Goal: Information Seeking & Learning: Check status

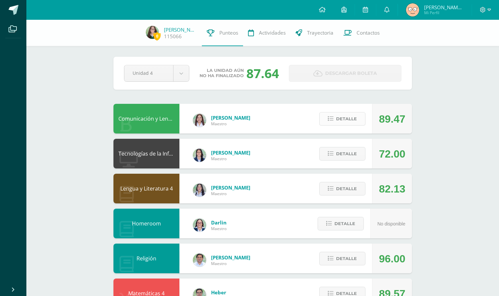
click at [353, 118] on span "Detalle" at bounding box center [346, 119] width 21 height 12
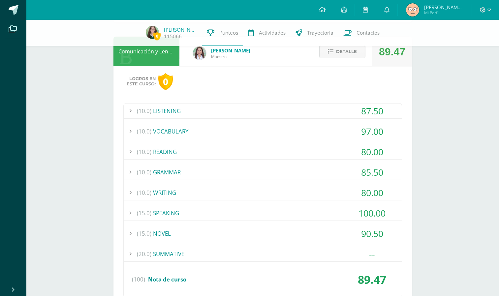
scroll to position [67, 0]
click at [250, 254] on div "(20.0) SUMMATIVE" at bounding box center [263, 254] width 278 height 15
click at [239, 128] on div "(10.0) VOCABULARY" at bounding box center [263, 131] width 278 height 15
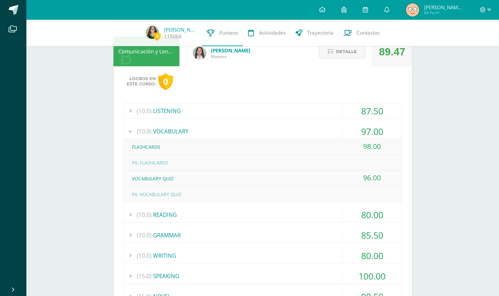
click at [239, 128] on div "(10.0) VOCABULARY" at bounding box center [263, 131] width 278 height 15
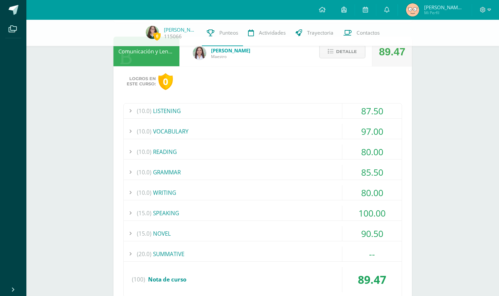
click at [223, 193] on div "(10.0) WRITING" at bounding box center [263, 192] width 278 height 15
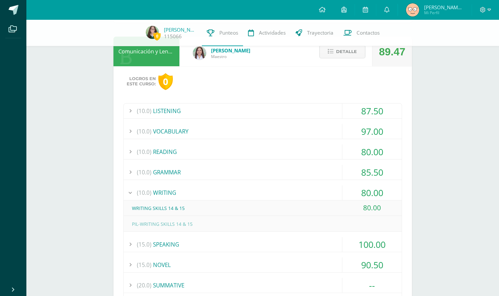
click at [223, 193] on div "(10.0) WRITING" at bounding box center [263, 192] width 278 height 15
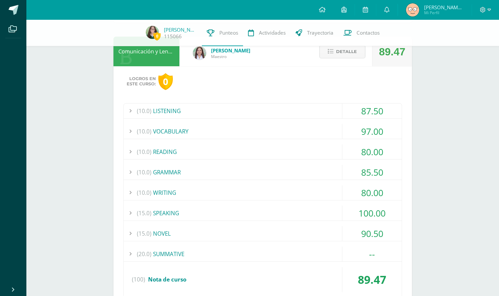
click at [219, 217] on div "(15.0) SPEAKING" at bounding box center [263, 213] width 278 height 15
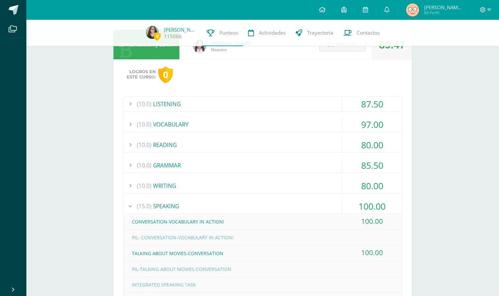
scroll to position [71, 0]
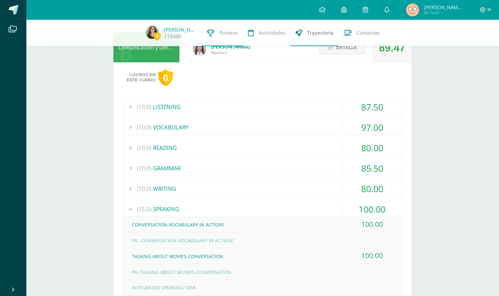
click at [331, 45] on link "Trayectoria" at bounding box center [315, 33] width 48 height 26
click at [330, 50] on icon at bounding box center [331, 48] width 6 height 6
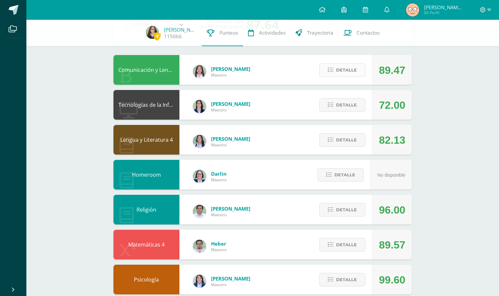
scroll to position [48, 0]
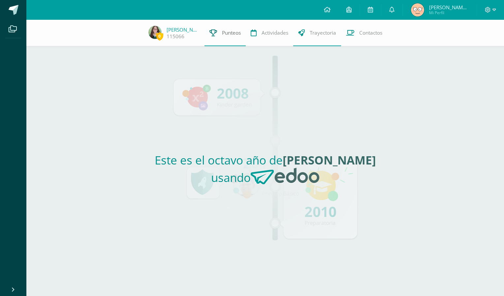
click at [222, 33] on span "Punteos" at bounding box center [231, 32] width 19 height 7
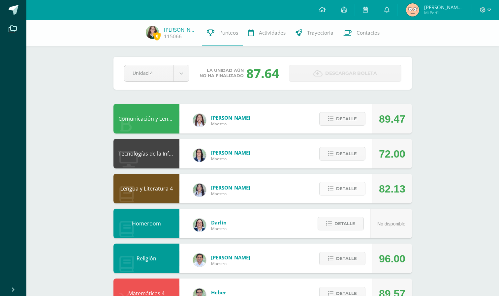
scroll to position [235, 0]
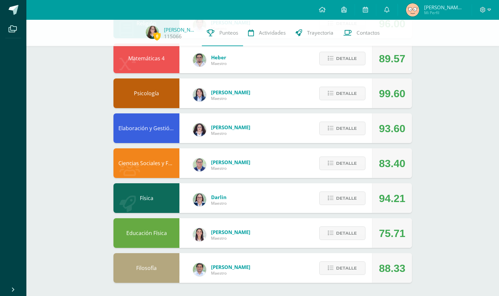
click at [252, 91] on div "Ana Villatoro Maestro" at bounding box center [222, 93] width 84 height 26
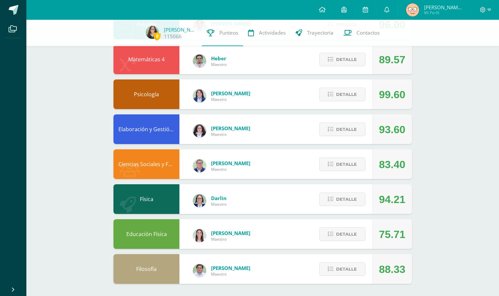
scroll to position [234, 0]
click at [330, 197] on icon at bounding box center [331, 200] width 6 height 6
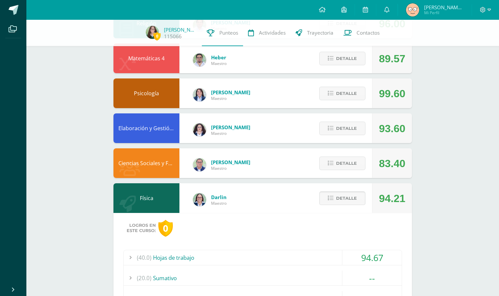
scroll to position [403, 0]
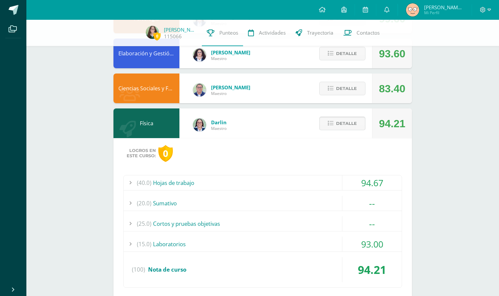
click at [331, 123] on icon at bounding box center [331, 124] width 6 height 6
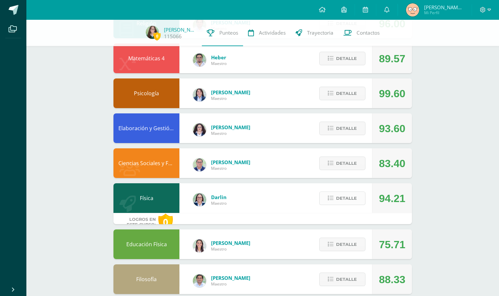
scroll to position [0, 0]
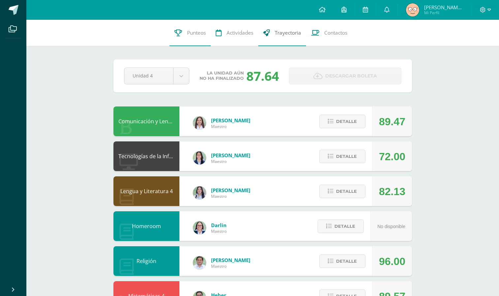
click at [285, 34] on span "Trayectoria" at bounding box center [288, 32] width 26 height 7
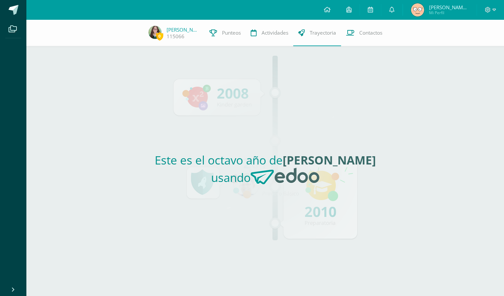
click at [281, 173] on img at bounding box center [285, 176] width 69 height 17
click at [6, 30] on span at bounding box center [12, 28] width 15 height 15
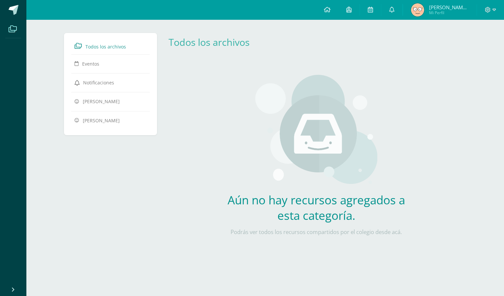
click at [12, 27] on icon at bounding box center [13, 29] width 8 height 7
click at [325, 7] on icon at bounding box center [327, 10] width 7 height 6
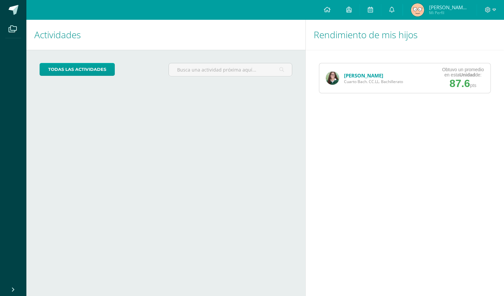
click at [388, 84] on span "Cuarto Bach. CC.LL. Bachillerato" at bounding box center [373, 82] width 59 height 6
click at [459, 82] on span "87.6" at bounding box center [459, 83] width 20 height 12
click at [355, 74] on link "[PERSON_NAME]" at bounding box center [363, 75] width 39 height 7
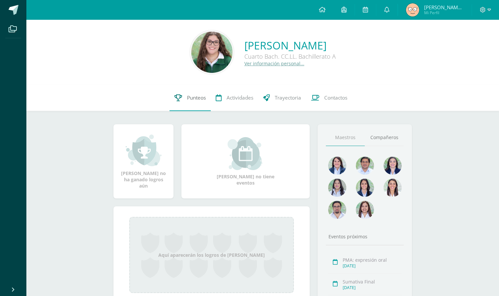
click at [187, 96] on span "Punteos" at bounding box center [196, 97] width 19 height 7
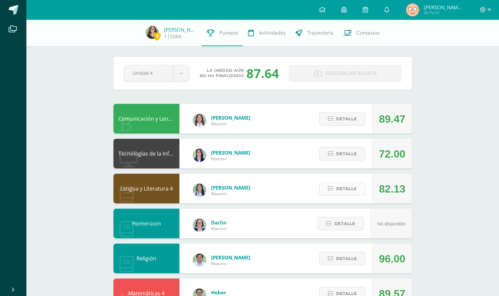
click at [342, 194] on span "Detalle" at bounding box center [346, 189] width 21 height 12
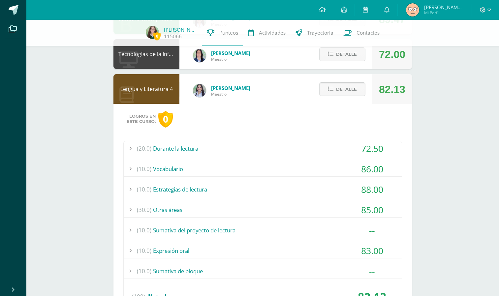
scroll to position [105, 0]
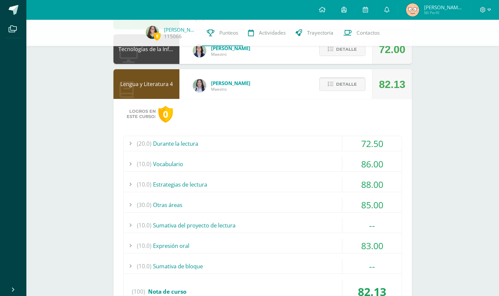
click at [355, 85] on span "Detalle" at bounding box center [346, 84] width 21 height 12
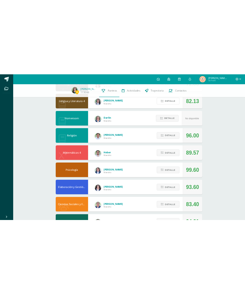
scroll to position [0, 0]
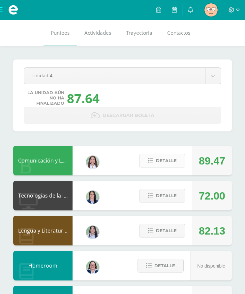
click at [158, 161] on span "Detalle" at bounding box center [166, 160] width 21 height 12
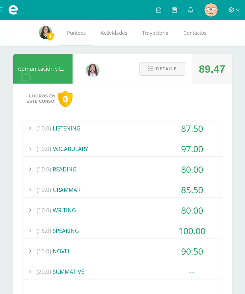
scroll to position [82, 0]
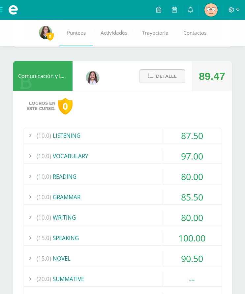
click at [156, 78] on button "Detalle" at bounding box center [162, 76] width 46 height 14
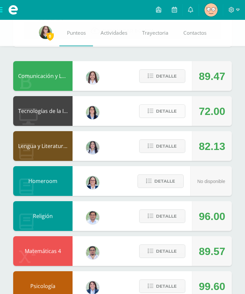
click at [152, 112] on icon at bounding box center [151, 111] width 6 height 6
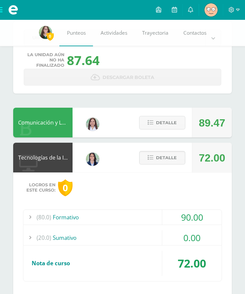
scroll to position [34, 0]
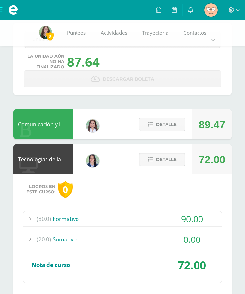
click at [157, 161] on span "Detalle" at bounding box center [166, 159] width 21 height 12
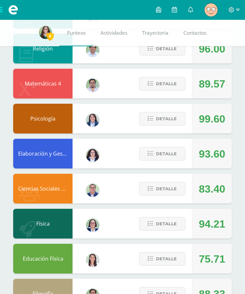
scroll to position [277, 0]
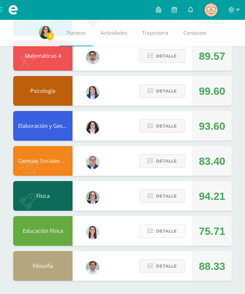
click at [174, 234] on span "Detalle" at bounding box center [166, 231] width 21 height 12
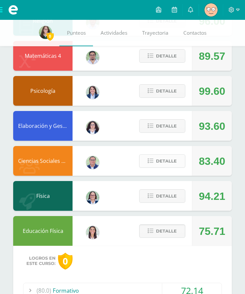
scroll to position [404, 0]
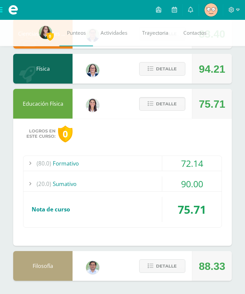
click at [133, 165] on div "(80.0) Formativo" at bounding box center [122, 163] width 198 height 15
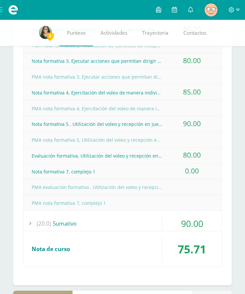
scroll to position [590, 0]
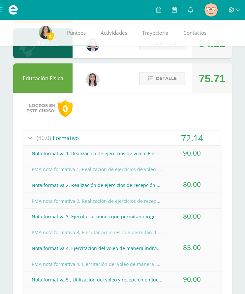
click at [153, 76] on icon at bounding box center [151, 79] width 6 height 6
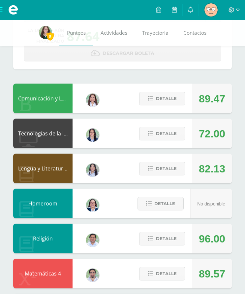
scroll to position [61, 0]
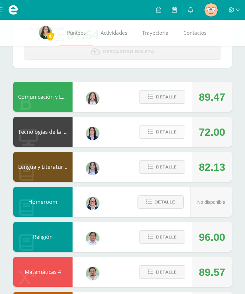
click at [161, 136] on span "Detalle" at bounding box center [166, 132] width 21 height 12
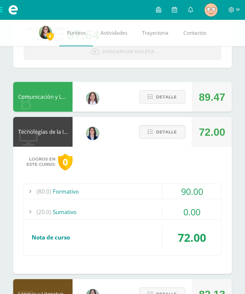
click at [173, 213] on div "0.00" at bounding box center [191, 211] width 59 height 15
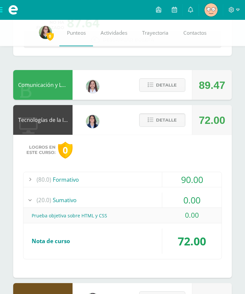
scroll to position [73, 0]
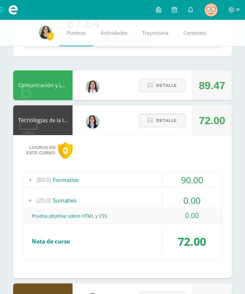
click at [155, 121] on button "Detalle" at bounding box center [162, 120] width 46 height 14
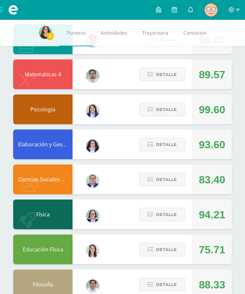
scroll to position [277, 0]
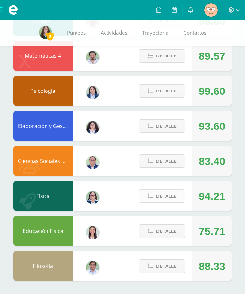
click at [166, 196] on span "Detalle" at bounding box center [166, 196] width 21 height 12
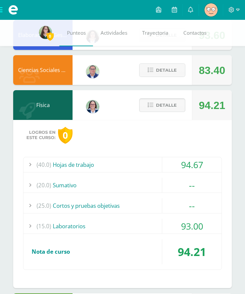
scroll to position [445, 0]
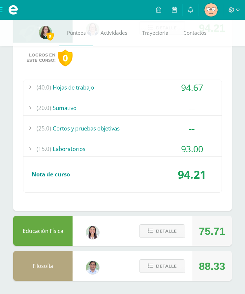
drag, startPoint x: 201, startPoint y: 232, endPoint x: 230, endPoint y: 232, distance: 28.7
click at [230, 232] on div "75.71" at bounding box center [212, 231] width 40 height 30
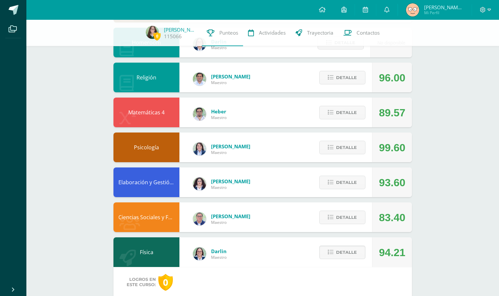
scroll to position [0, 0]
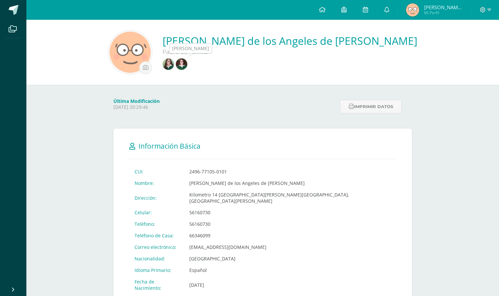
click at [174, 63] on img at bounding box center [169, 64] width 12 height 12
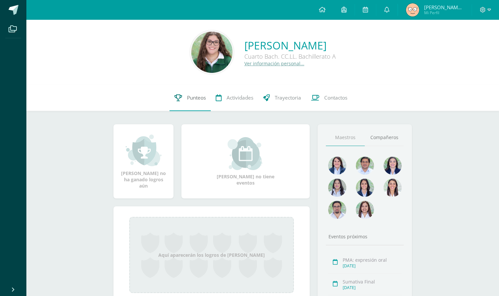
click at [177, 96] on icon at bounding box center [178, 97] width 8 height 7
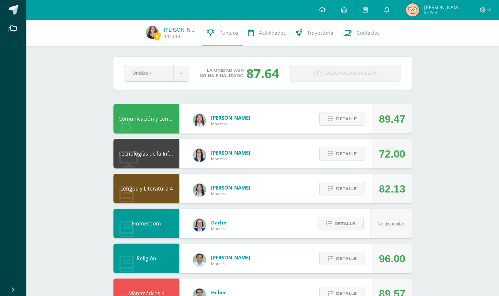
scroll to position [235, 0]
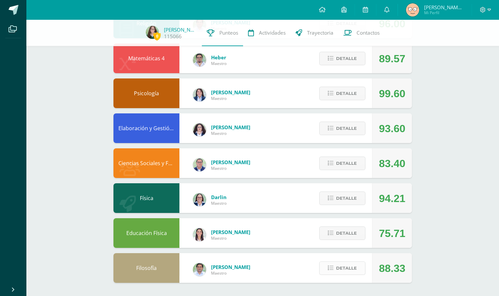
click at [344, 269] on span "Detalle" at bounding box center [346, 268] width 21 height 12
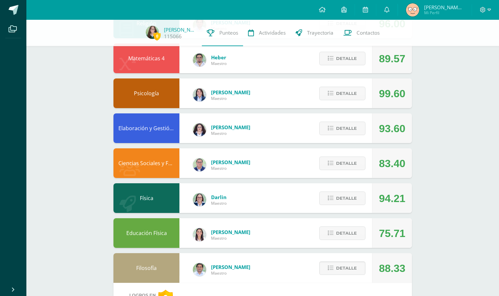
scroll to position [362, 0]
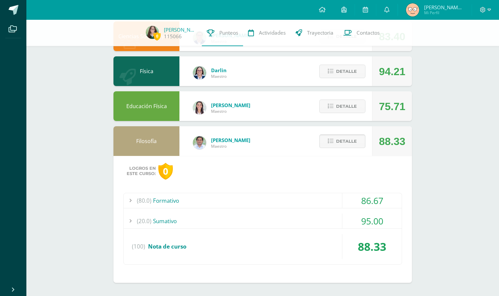
click at [332, 139] on icon at bounding box center [331, 142] width 6 height 6
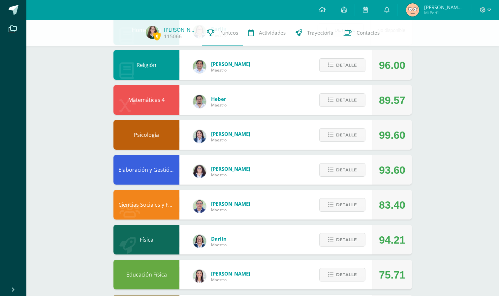
scroll to position [192, 0]
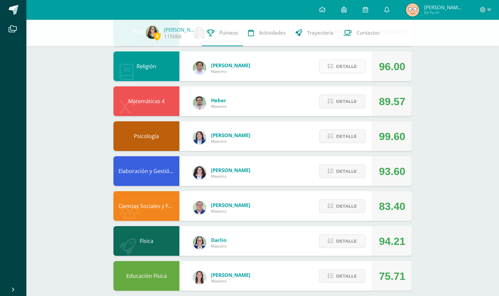
click at [341, 67] on span "Detalle" at bounding box center [346, 66] width 21 height 12
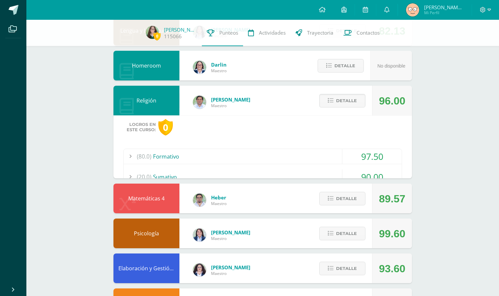
scroll to position [149, 0]
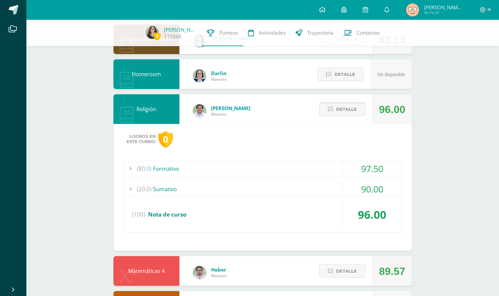
click at [347, 113] on span "Detalle" at bounding box center [346, 109] width 21 height 12
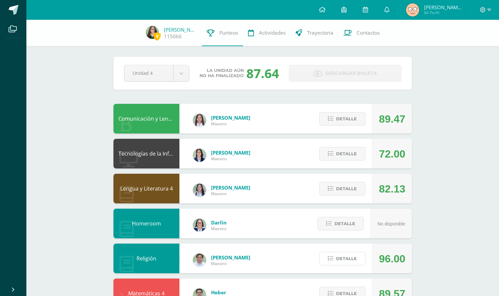
scroll to position [235, 0]
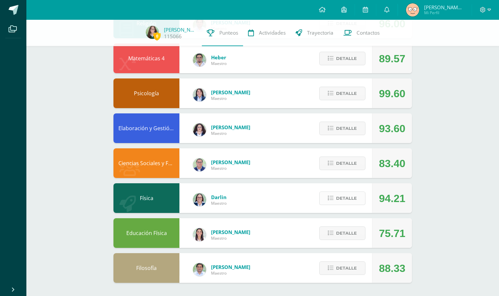
click at [342, 203] on span "Detalle" at bounding box center [346, 198] width 21 height 12
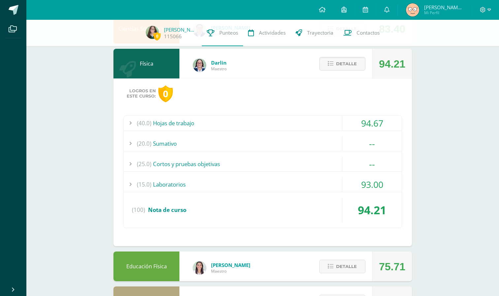
scroll to position [369, 0]
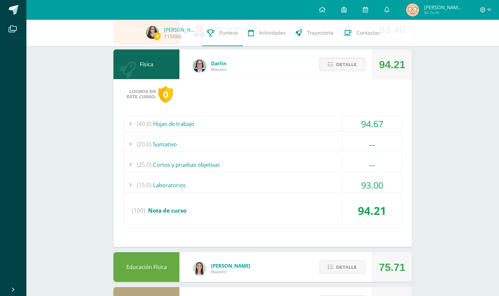
click at [263, 143] on div "(20.0) Sumativo" at bounding box center [263, 144] width 278 height 15
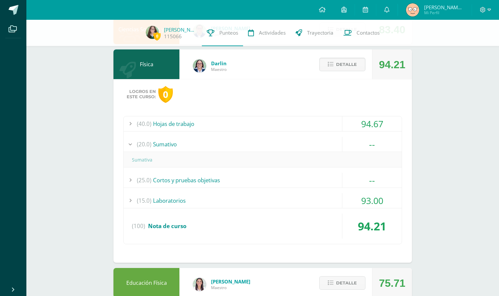
click at [263, 143] on div "(20.0) Sumativo" at bounding box center [263, 144] width 278 height 15
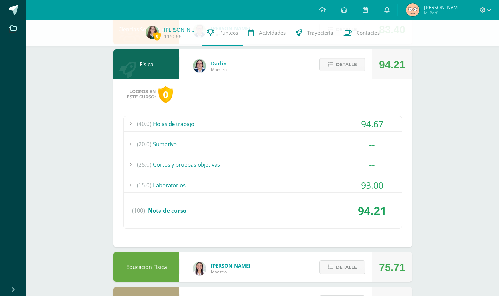
click at [254, 163] on div "(25.0) Cortos y pruebas objetivas" at bounding box center [263, 164] width 278 height 15
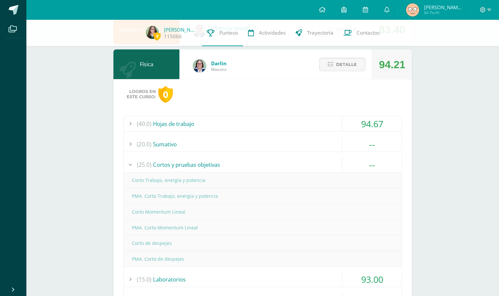
click at [254, 163] on div "(25.0) Cortos y pruebas objetivas" at bounding box center [263, 164] width 278 height 15
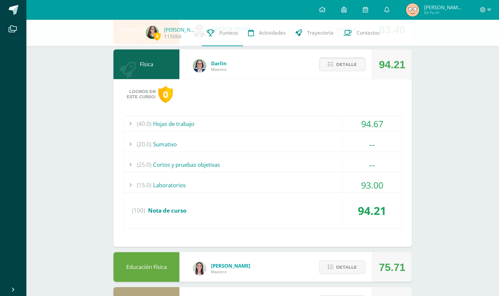
click at [340, 61] on span "Detalle" at bounding box center [346, 64] width 21 height 12
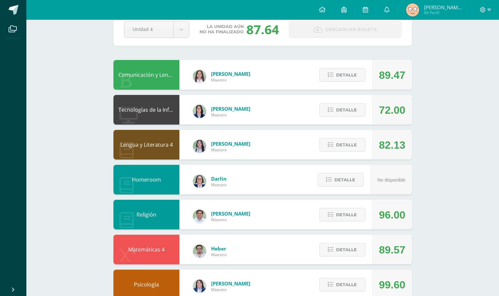
scroll to position [0, 0]
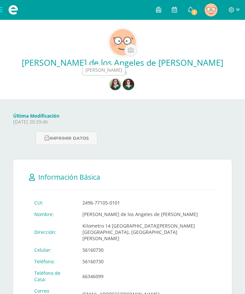
click at [114, 85] on img at bounding box center [115, 84] width 12 height 12
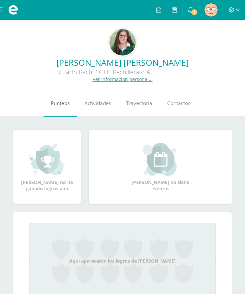
click at [60, 107] on link "Punteos" at bounding box center [61, 103] width 34 height 26
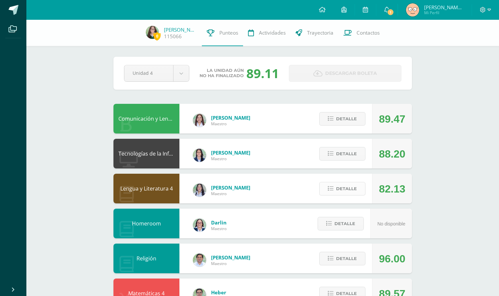
click at [346, 188] on span "Detalle" at bounding box center [346, 189] width 21 height 12
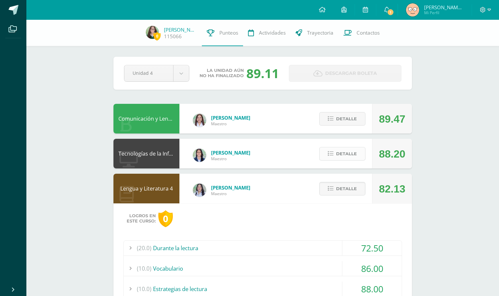
click at [342, 155] on span "Detalle" at bounding box center [346, 154] width 21 height 12
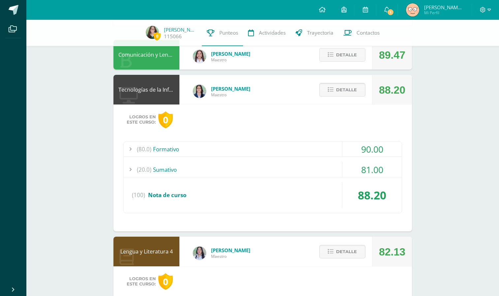
scroll to position [66, 0]
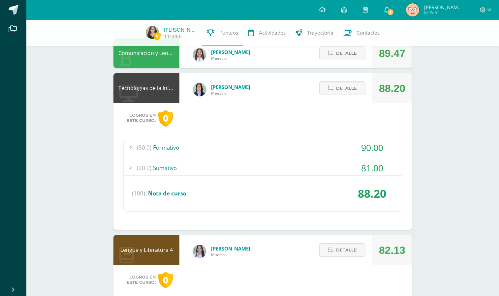
click at [302, 152] on div "(80.0) Formativo" at bounding box center [263, 147] width 278 height 15
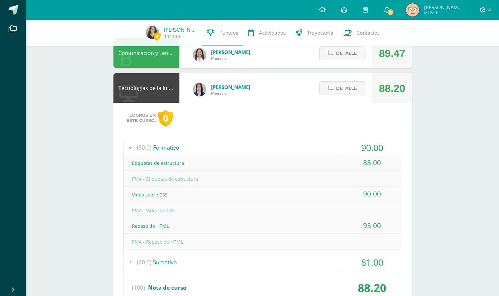
click at [297, 144] on div "(80.0) Formativo" at bounding box center [263, 147] width 278 height 15
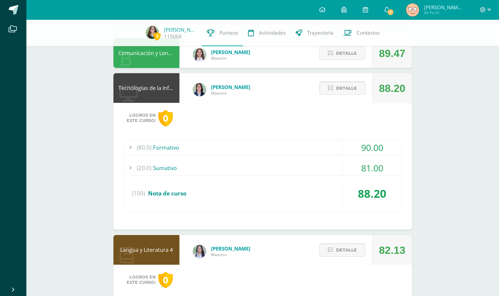
click at [343, 93] on span "Detalle" at bounding box center [346, 88] width 21 height 12
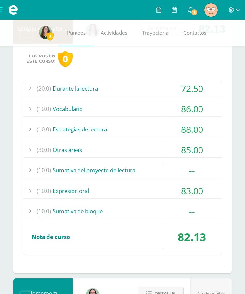
scroll to position [203, 0]
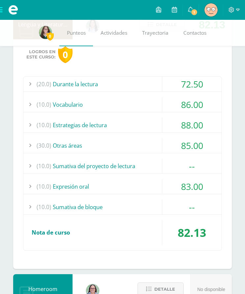
click at [75, 209] on div "(10.0) Sumativa de bloque" at bounding box center [122, 206] width 198 height 15
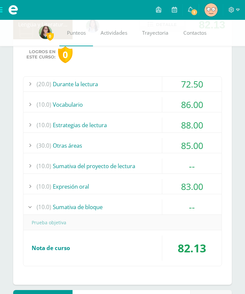
click at [75, 209] on div "(10.0) Sumativa de bloque" at bounding box center [122, 206] width 198 height 15
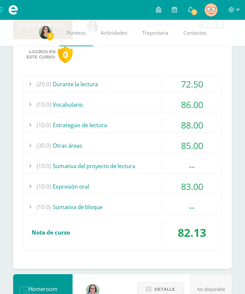
click at [87, 144] on div "(30.0) Otras áreas" at bounding box center [122, 145] width 198 height 15
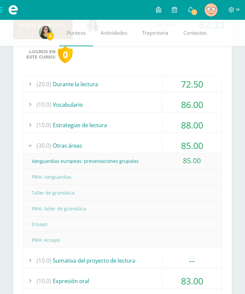
click at [87, 144] on div "(30.0) Otras áreas" at bounding box center [122, 145] width 198 height 15
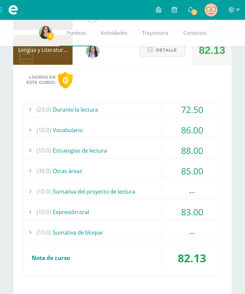
scroll to position [178, 0]
drag, startPoint x: 132, startPoint y: 231, endPoint x: 198, endPoint y: 233, distance: 66.3
click at [198, 233] on div "(10.0) Sumativa de bloque --" at bounding box center [122, 231] width 198 height 15
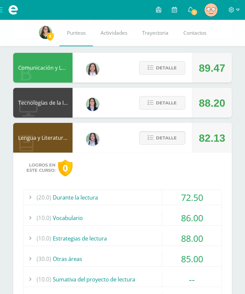
scroll to position [90, 0]
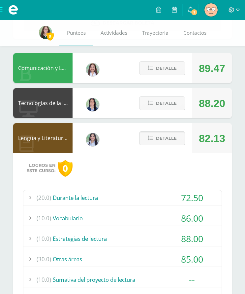
click at [169, 141] on span "Detalle" at bounding box center [166, 138] width 21 height 12
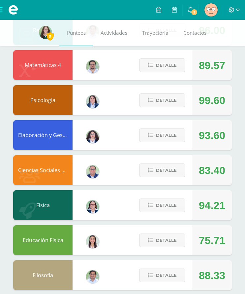
scroll to position [277, 0]
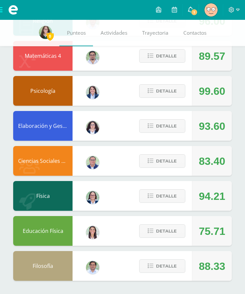
click at [192, 13] on span "1" at bounding box center [194, 12] width 7 height 7
